Goal: Transaction & Acquisition: Purchase product/service

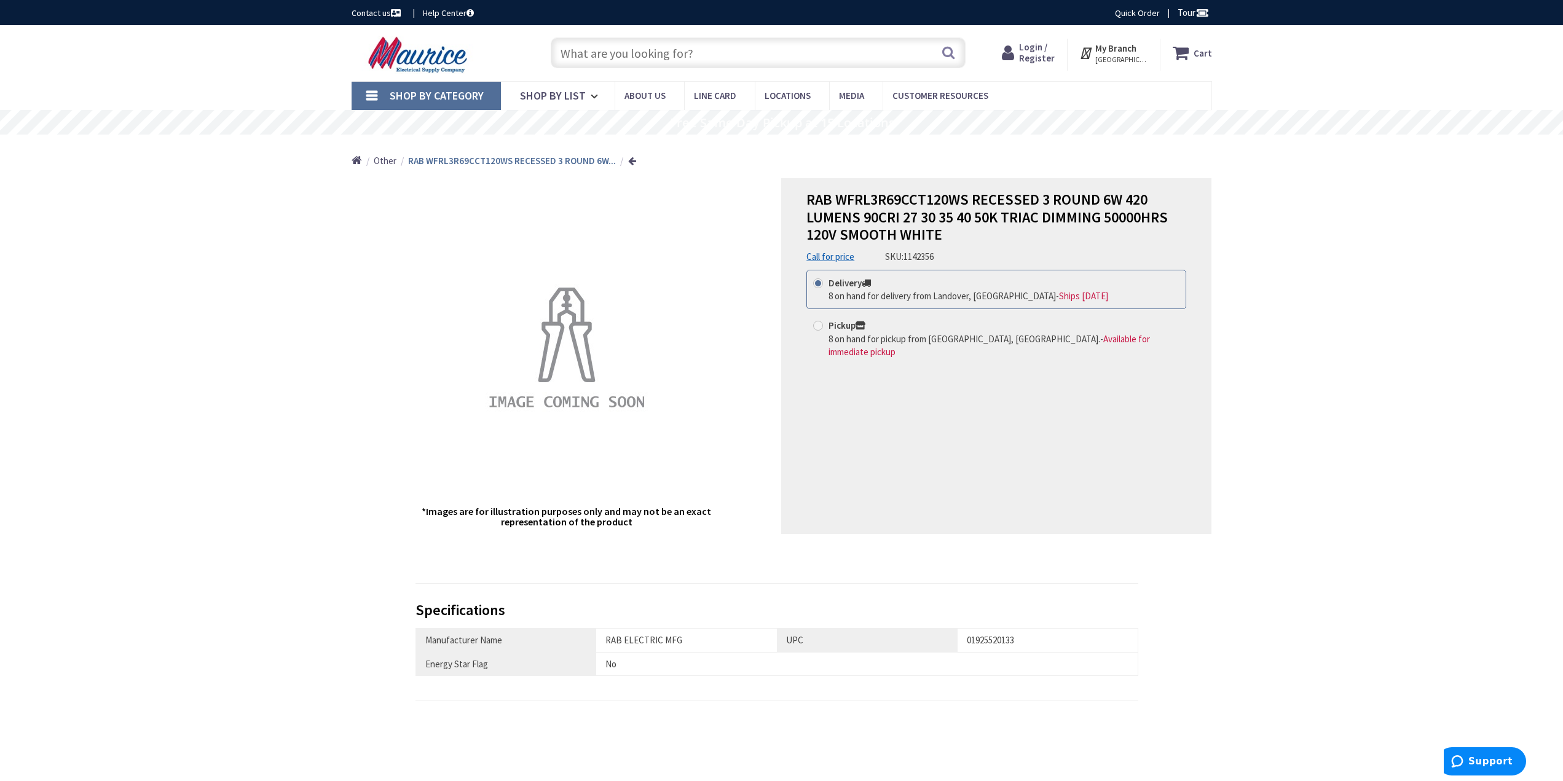
click at [397, 51] on img at bounding box center [419, 55] width 136 height 38
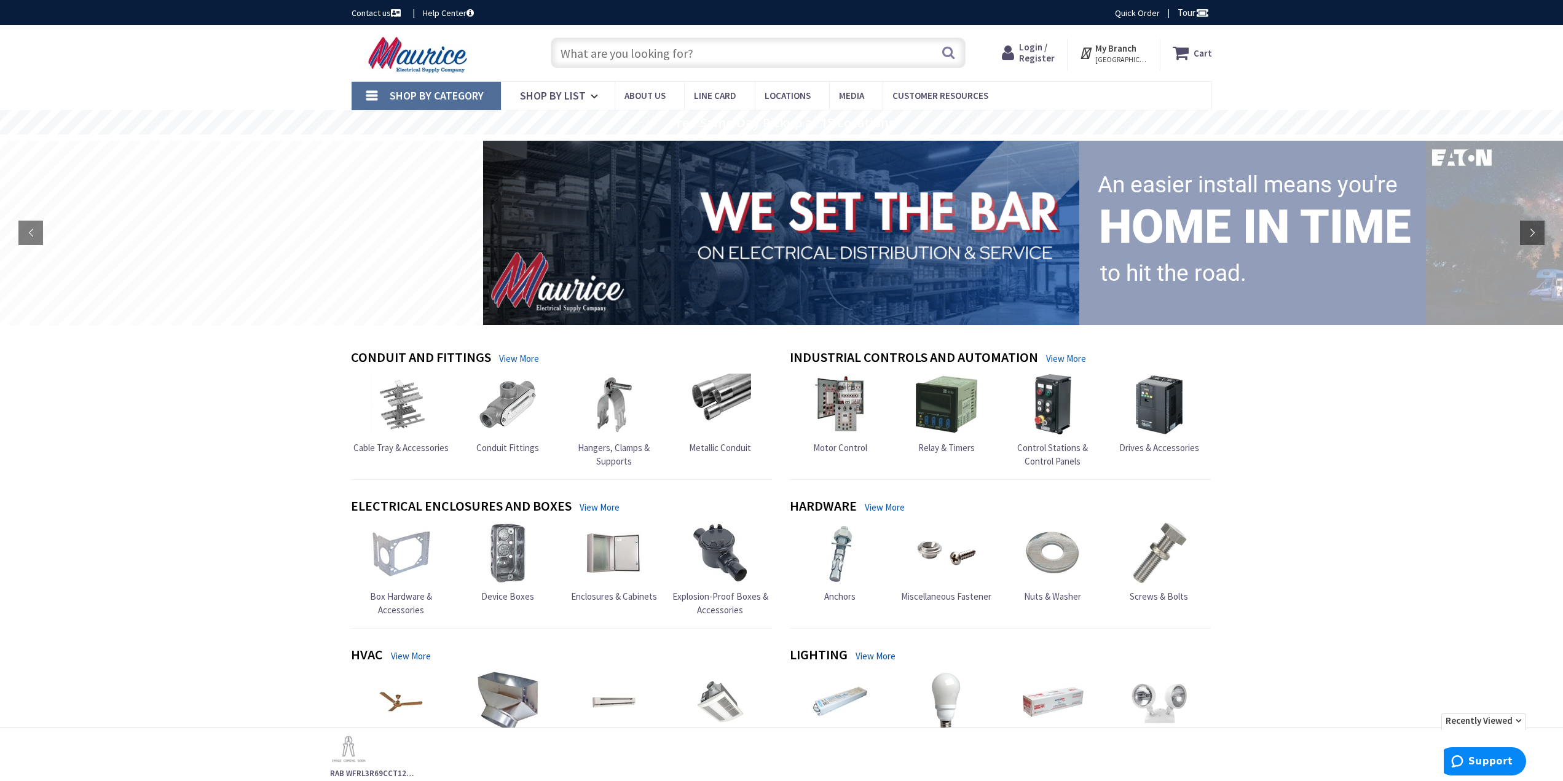
click at [1117, 47] on strong "My Branch" at bounding box center [1115, 48] width 41 height 12
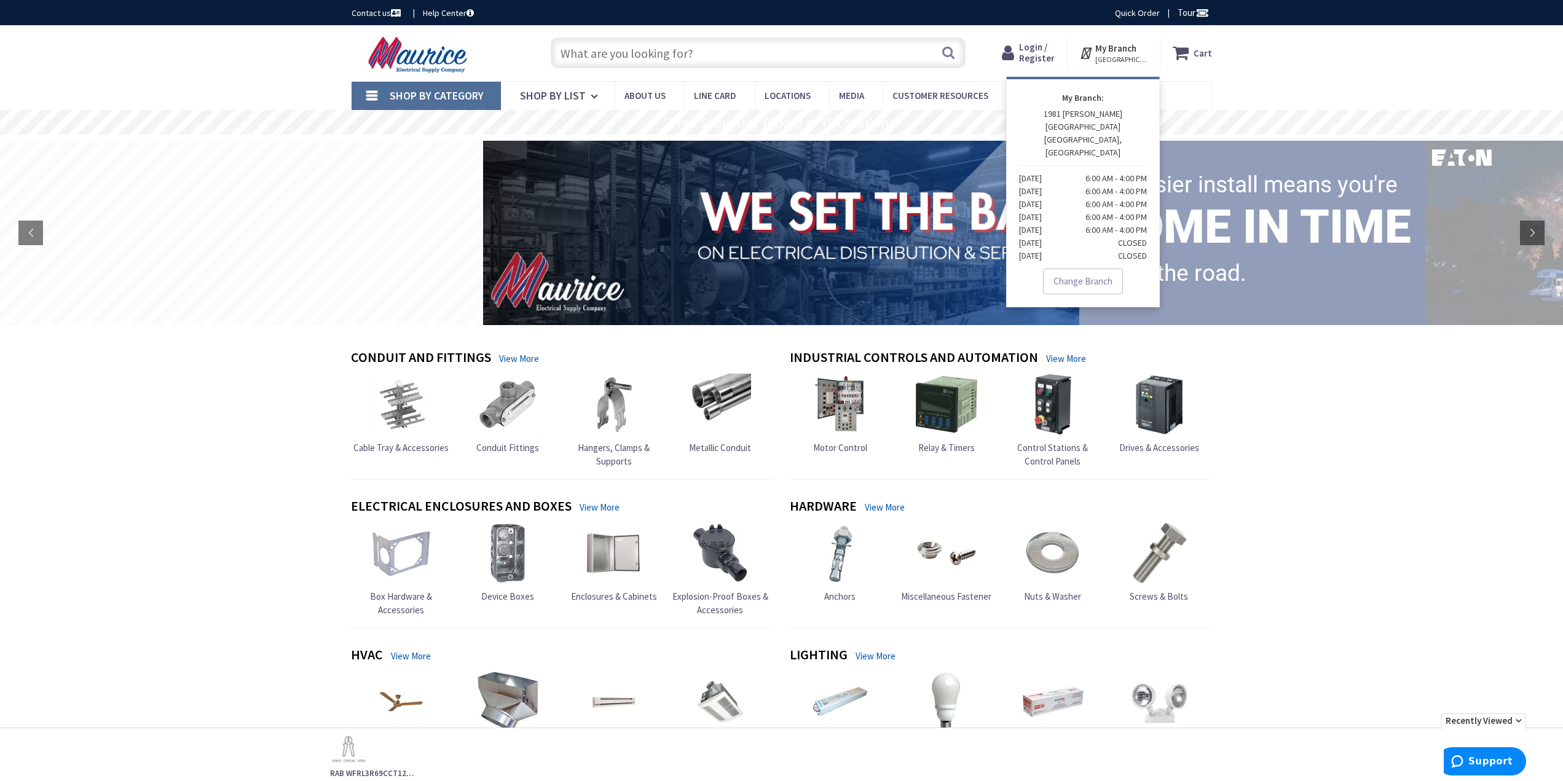
click at [1030, 53] on span "Login / Register" at bounding box center [1037, 52] width 36 height 23
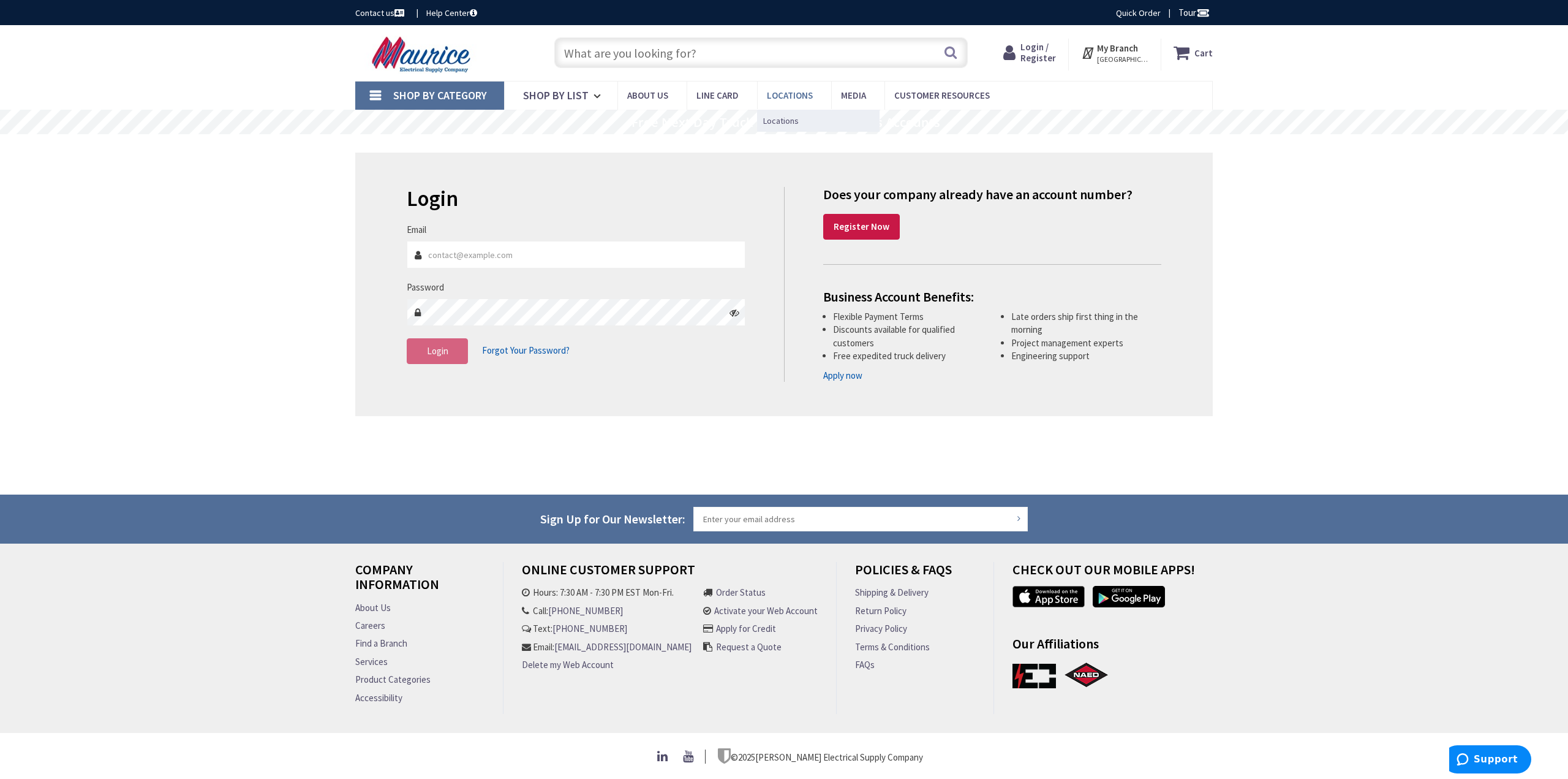
click at [786, 93] on span "Locations" at bounding box center [789, 96] width 46 height 12
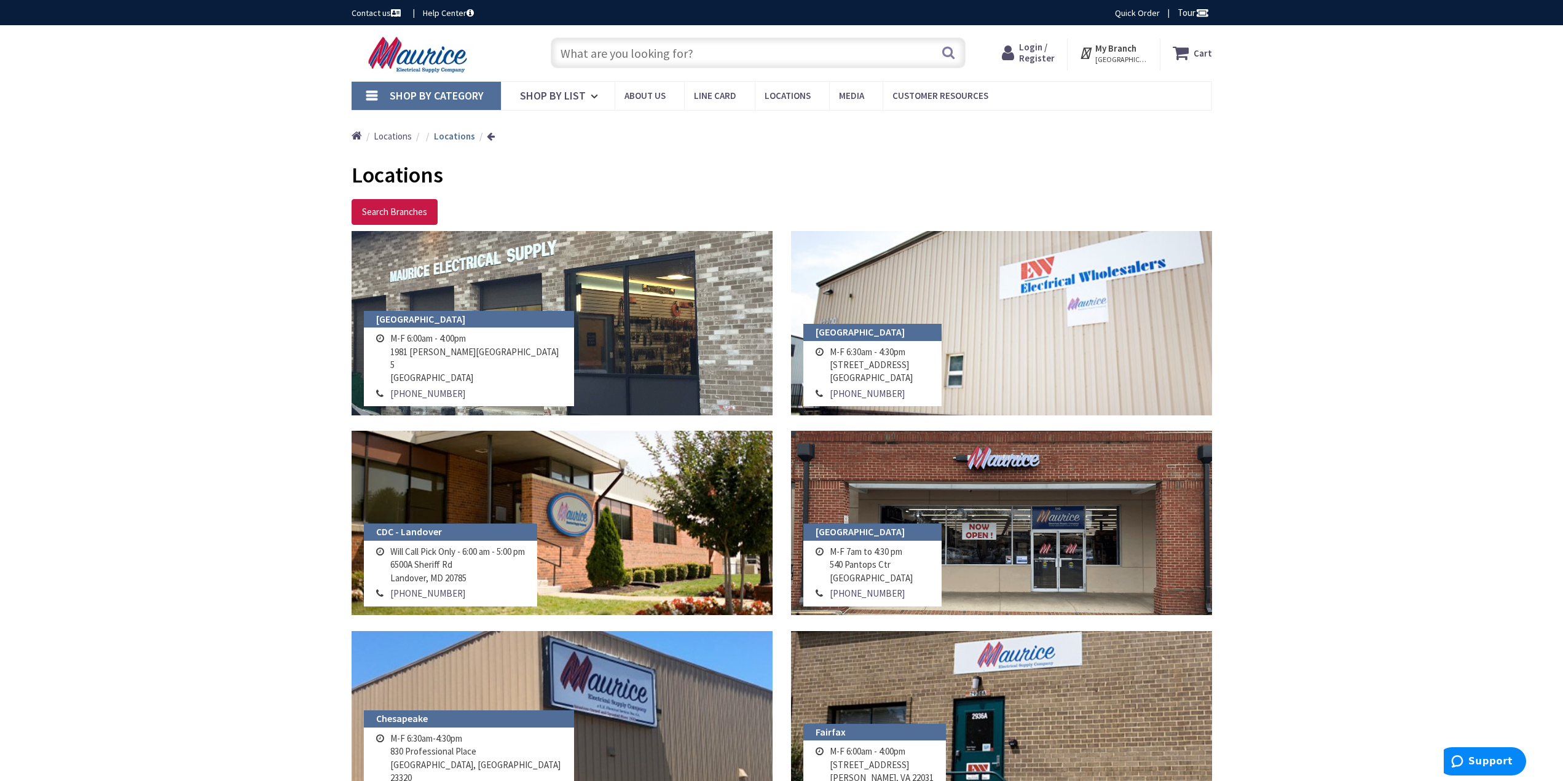
click at [663, 48] on input "text" at bounding box center [758, 52] width 415 height 31
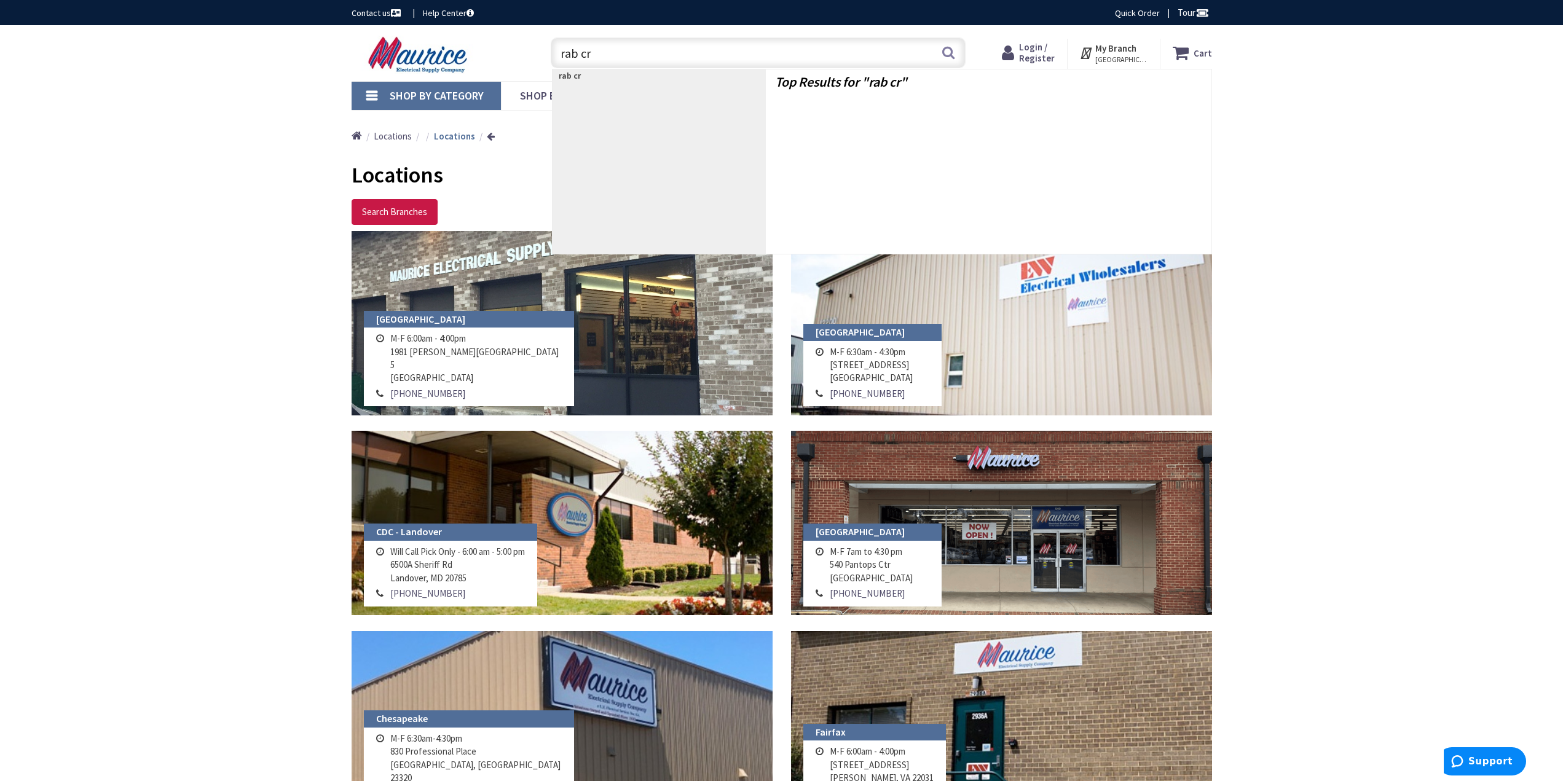
type input "rab cr4"
